Goal: Task Accomplishment & Management: Manage account settings

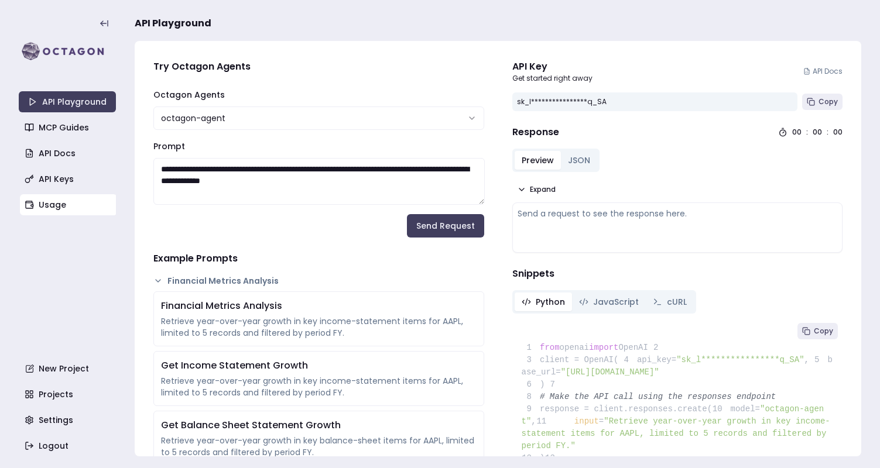
click at [64, 206] on link "Usage" at bounding box center [68, 204] width 97 height 21
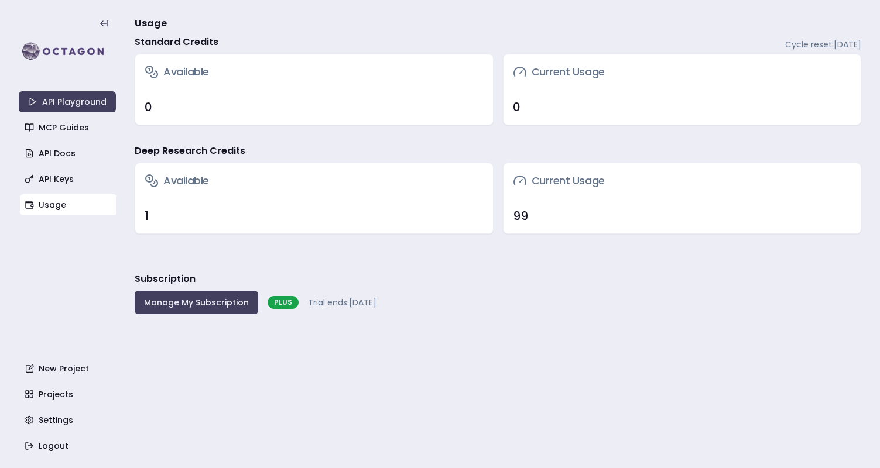
click at [514, 218] on div "99" at bounding box center [682, 216] width 339 height 16
click at [210, 75] on div "Available" at bounding box center [314, 71] width 358 height 35
click at [270, 303] on div "PLUS" at bounding box center [282, 302] width 31 height 13
click at [320, 168] on div "Available" at bounding box center [314, 180] width 358 height 35
click at [197, 305] on button "Manage My Subscription" at bounding box center [196, 302] width 123 height 23
